Goal: Transaction & Acquisition: Download file/media

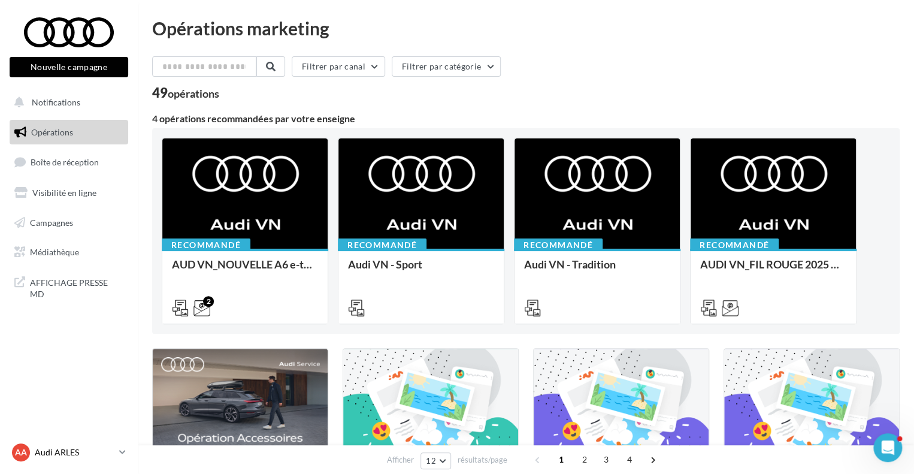
click at [123, 457] on icon at bounding box center [122, 452] width 7 height 10
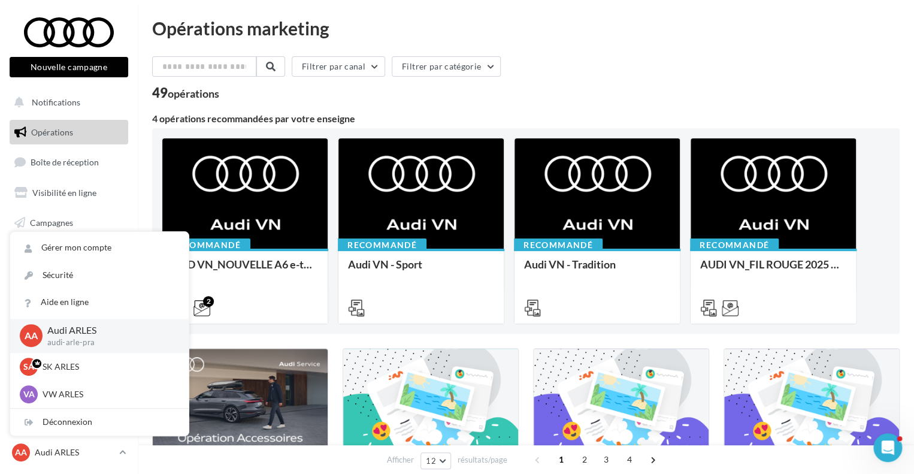
drag, startPoint x: 96, startPoint y: 343, endPoint x: 606, endPoint y: 56, distance: 584.8
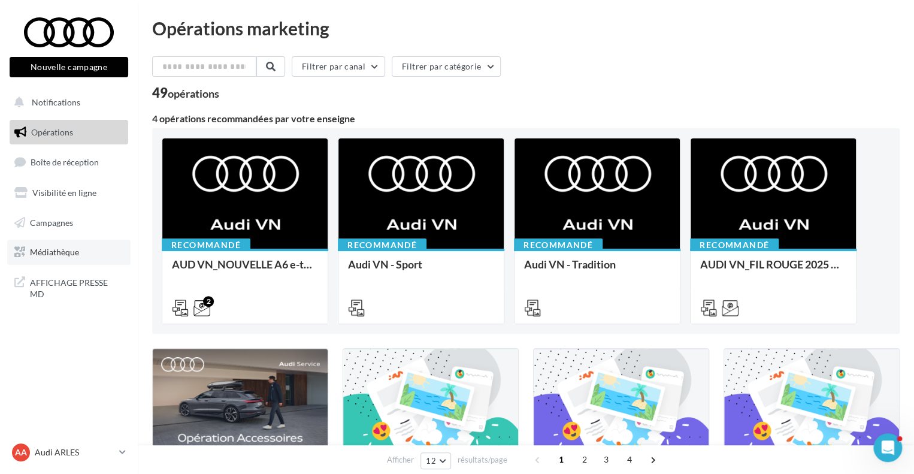
click at [94, 254] on link "Médiathèque" at bounding box center [68, 252] width 123 height 25
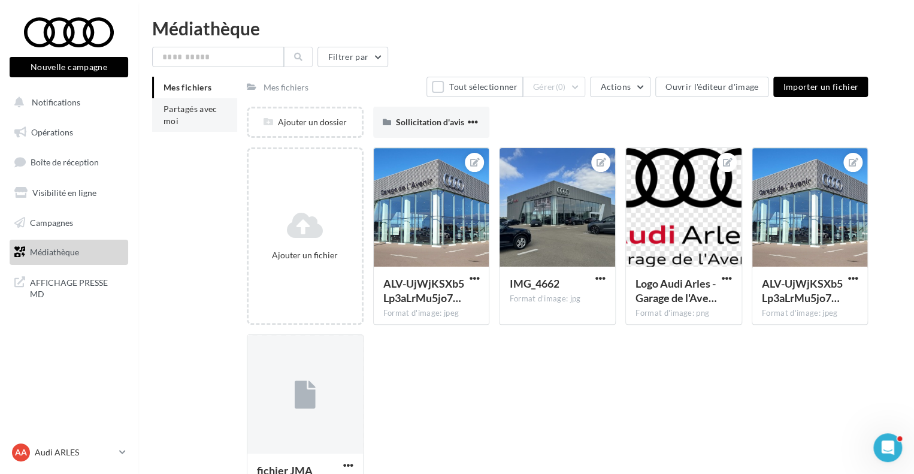
click at [183, 116] on li "Partagés avec moi" at bounding box center [194, 115] width 85 height 34
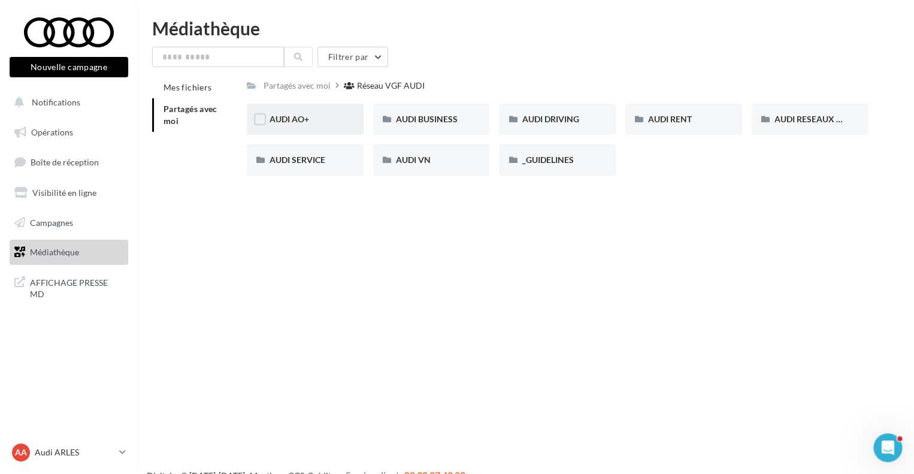
click at [325, 123] on div "AUDI AO+" at bounding box center [305, 119] width 71 height 12
click at [815, 112] on div "AUDI RESEAUX SOCIAUX" at bounding box center [810, 119] width 117 height 31
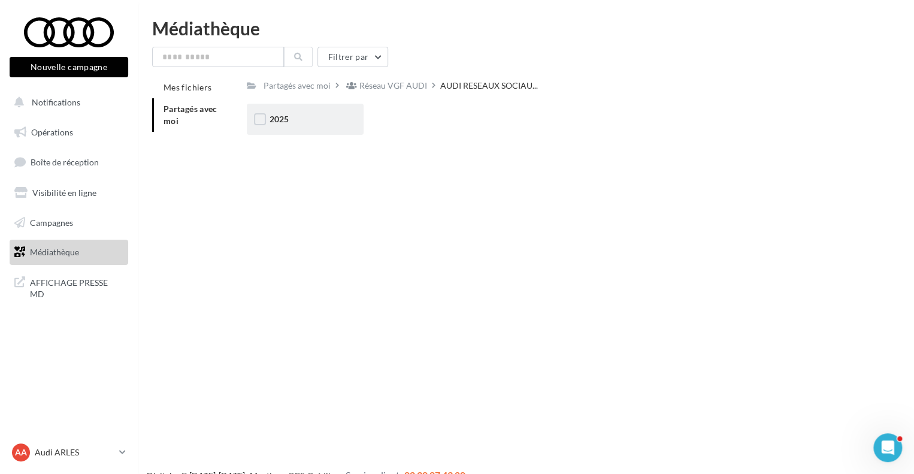
click at [328, 135] on div "2025" at bounding box center [305, 119] width 117 height 31
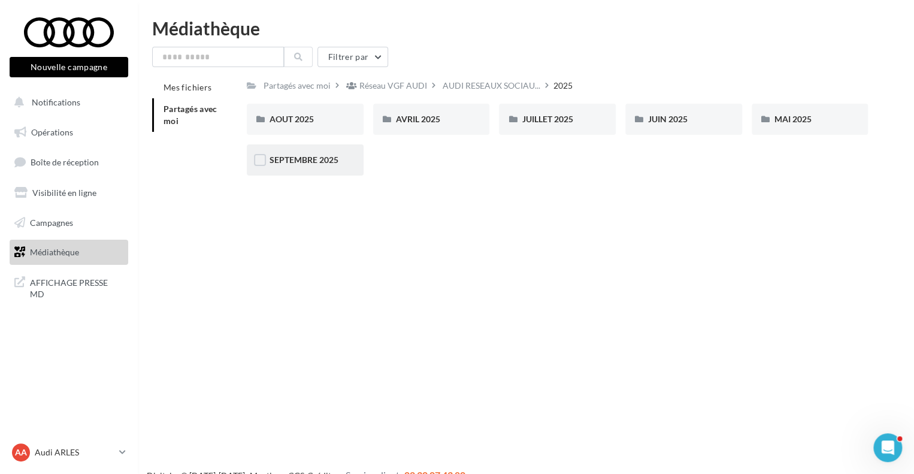
click at [328, 155] on div "SEPTEMBRE 2025" at bounding box center [305, 160] width 71 height 12
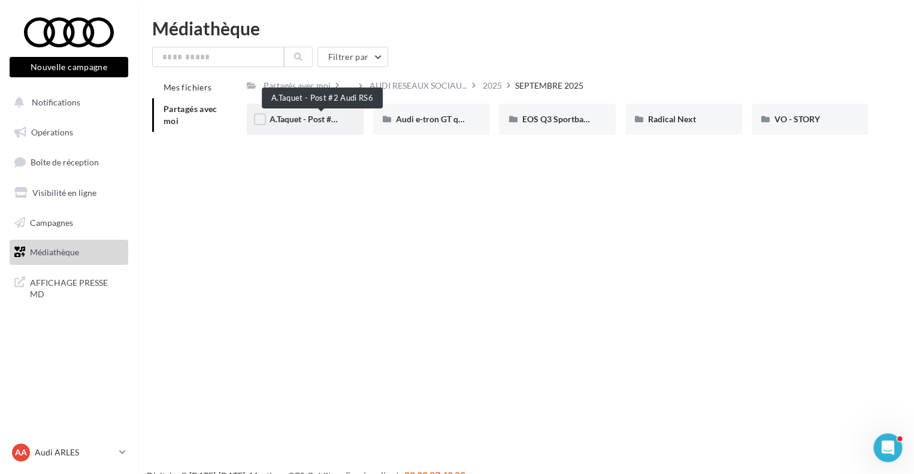
click at [303, 119] on span "A.Taquet - Post #2 Audi RS6" at bounding box center [321, 119] width 103 height 10
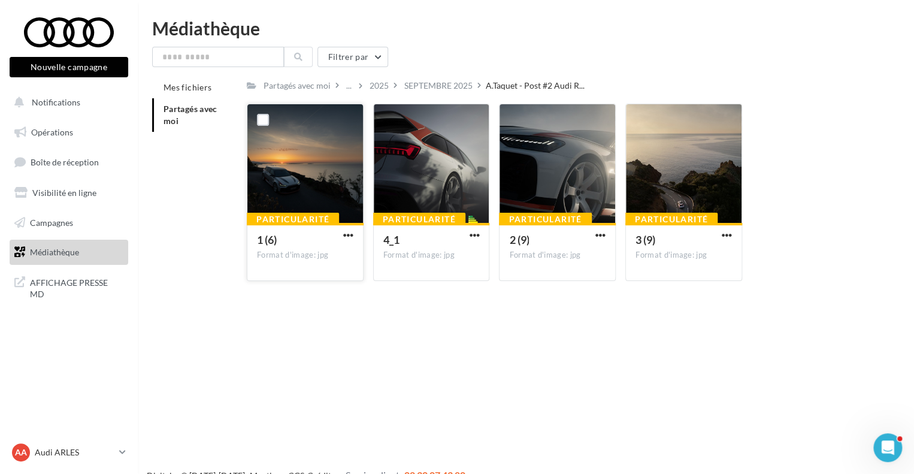
click at [310, 194] on div at bounding box center [305, 164] width 116 height 120
click at [430, 189] on div at bounding box center [432, 164] width 116 height 120
click at [346, 239] on span "button" at bounding box center [348, 235] width 10 height 10
click at [222, 240] on div "Mes fichiers Partagés avec moi Partagés avec moi ... 2025 [DATE] A.Taquet - Pos…" at bounding box center [530, 184] width 757 height 214
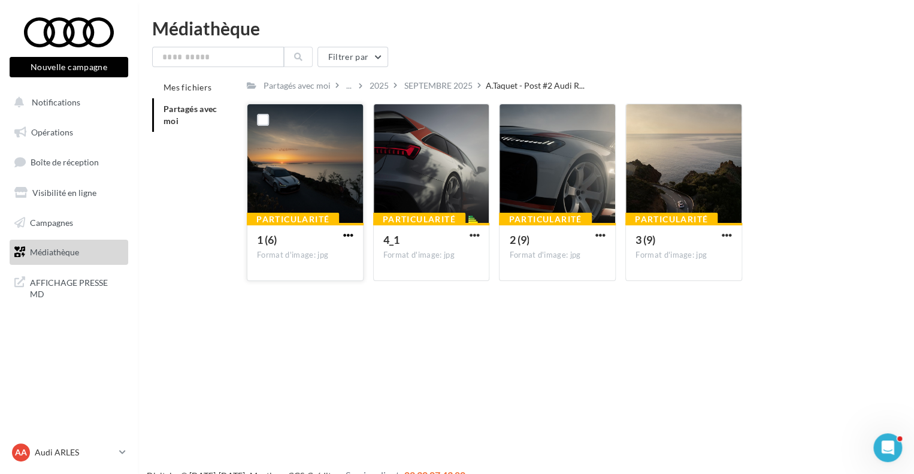
click at [347, 238] on span "button" at bounding box center [348, 235] width 10 height 10
click at [307, 263] on button "Télécharger" at bounding box center [296, 258] width 120 height 31
